Goal: Information Seeking & Learning: Learn about a topic

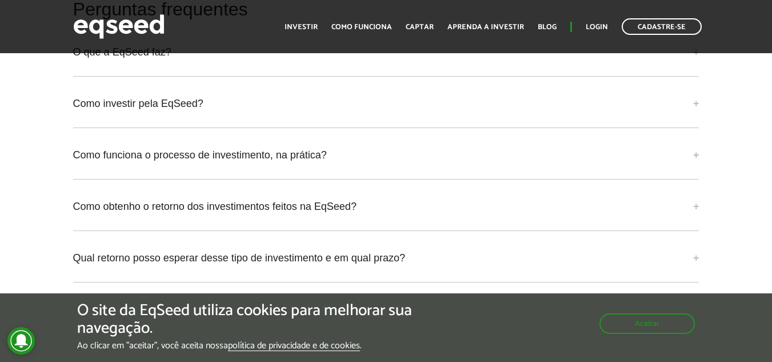
scroll to position [2551, 0]
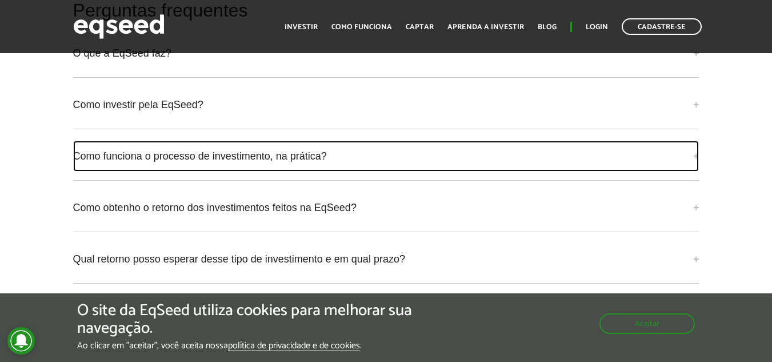
click at [374, 155] on link "Como funciona o processo de investimento, na prática?" at bounding box center [386, 156] width 626 height 31
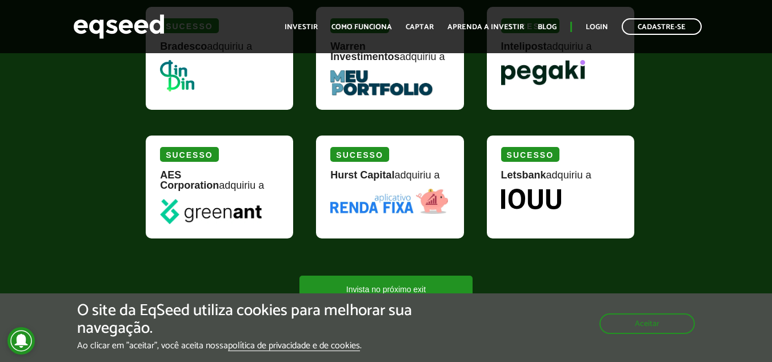
scroll to position [1127, 0]
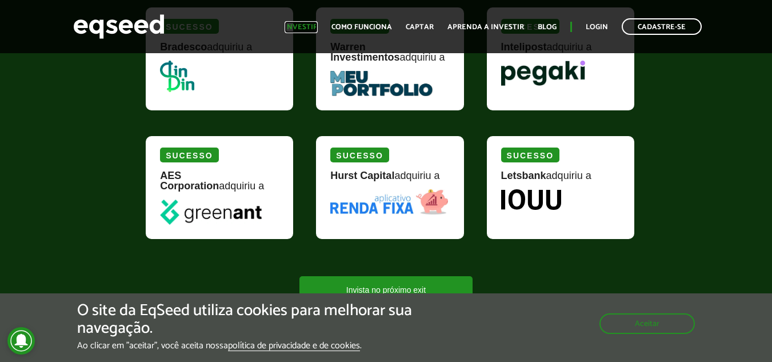
click at [309, 27] on link "Investir" at bounding box center [301, 26] width 33 height 7
click at [306, 26] on link "Investir" at bounding box center [301, 26] width 33 height 7
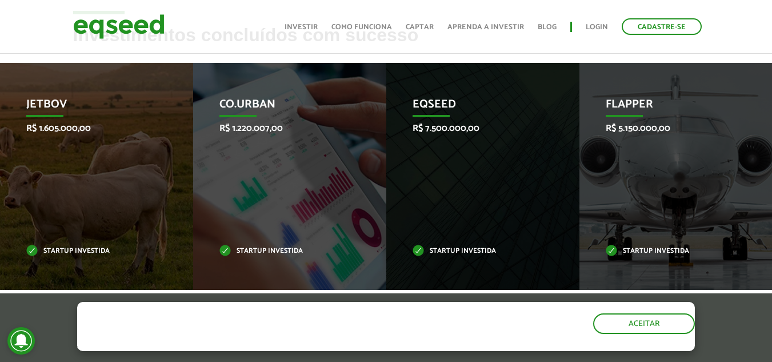
scroll to position [396, 0]
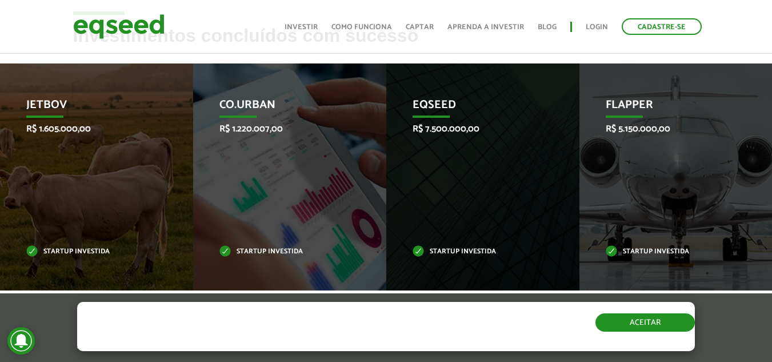
click at [657, 328] on button "Aceitar" at bounding box center [644, 322] width 99 height 18
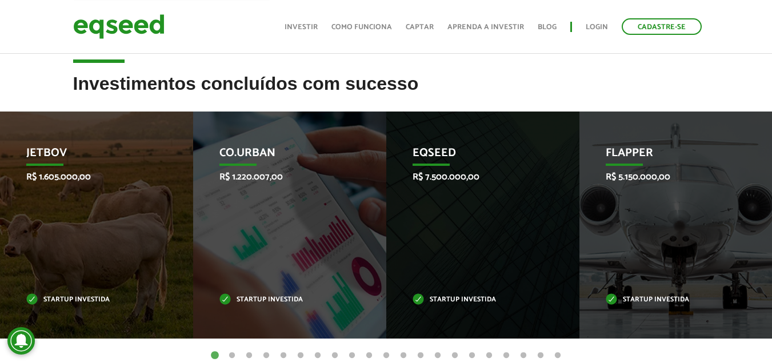
scroll to position [380, 0]
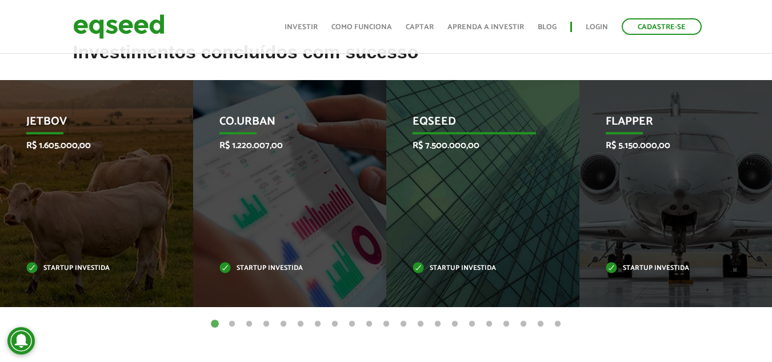
click at [462, 134] on p "EqSeed" at bounding box center [473, 124] width 123 height 19
click at [453, 270] on p "Startup investida" at bounding box center [473, 268] width 123 height 6
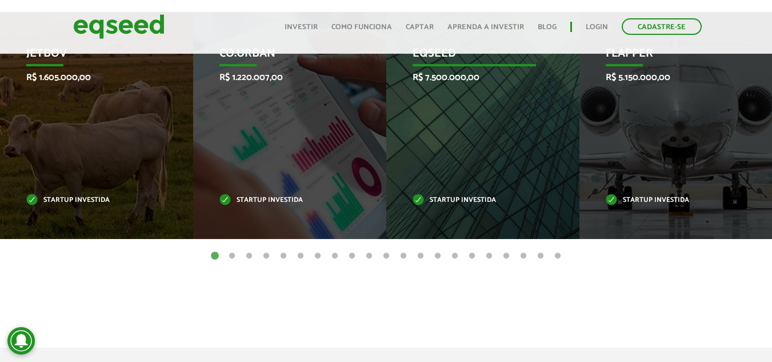
scroll to position [451, 0]
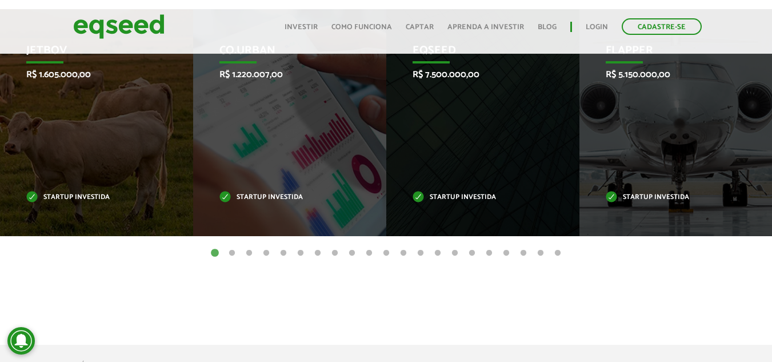
click at [245, 250] on button "3" at bounding box center [248, 252] width 11 height 11
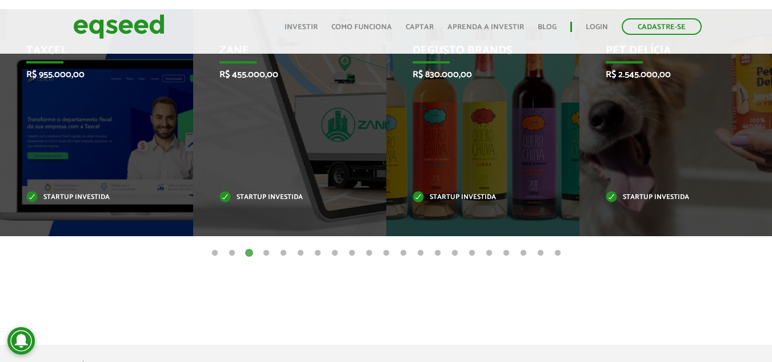
click at [262, 253] on button "4" at bounding box center [266, 252] width 11 height 11
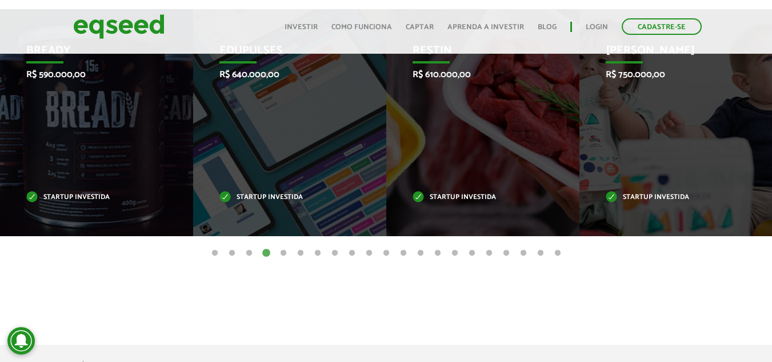
click at [285, 254] on button "5" at bounding box center [283, 252] width 11 height 11
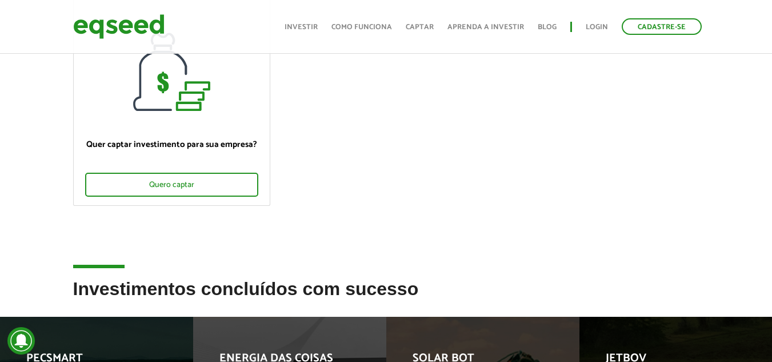
scroll to position [145, 0]
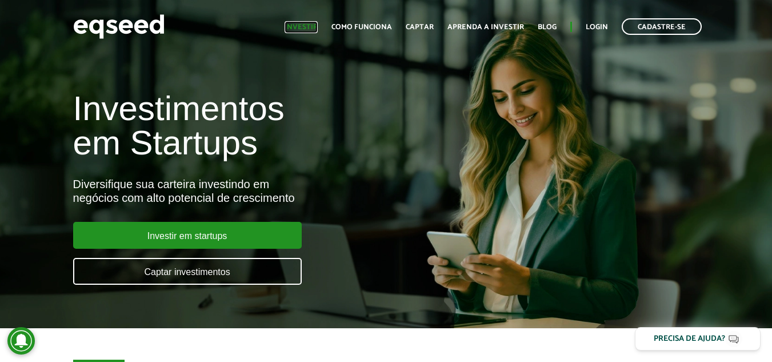
click at [305, 27] on link "Investir" at bounding box center [301, 26] width 33 height 7
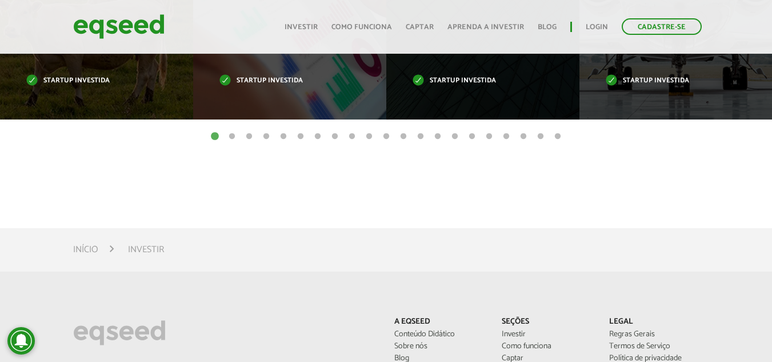
scroll to position [568, 0]
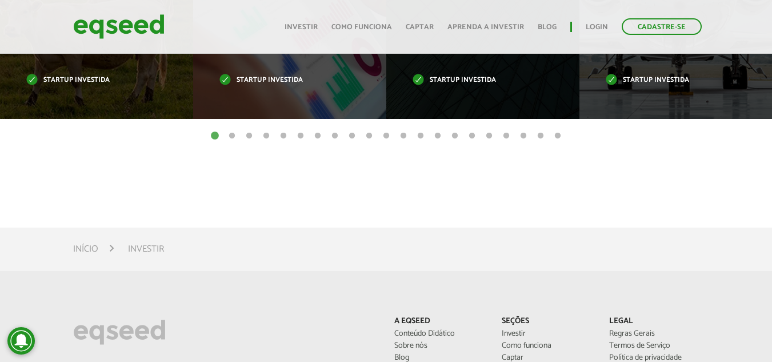
click at [236, 134] on button "2" at bounding box center [231, 135] width 11 height 11
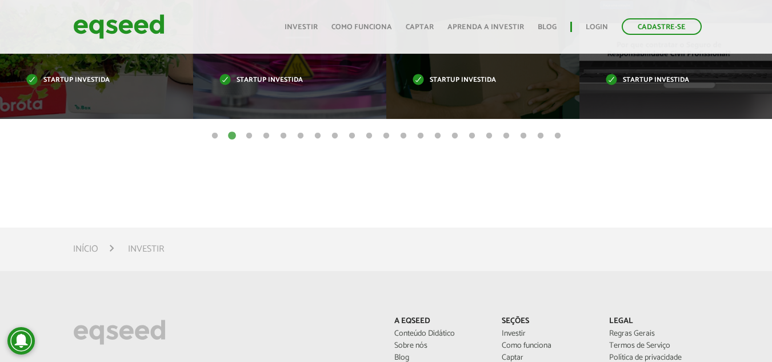
click at [249, 138] on button "3" at bounding box center [248, 135] width 11 height 11
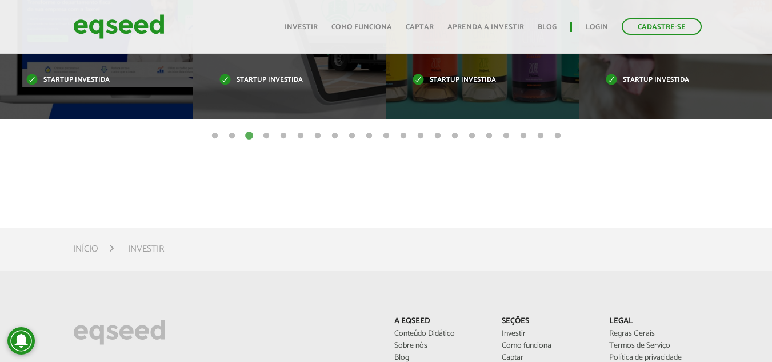
click at [267, 137] on button "4" at bounding box center [266, 135] width 11 height 11
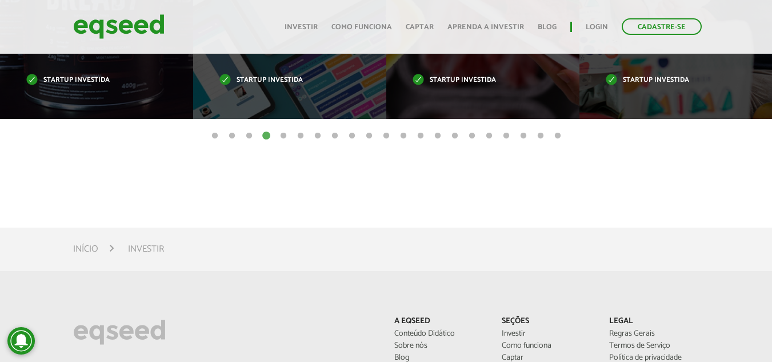
drag, startPoint x: 470, startPoint y: 4, endPoint x: 460, endPoint y: -13, distance: 19.2
